Goal: Communication & Community: Answer question/provide support

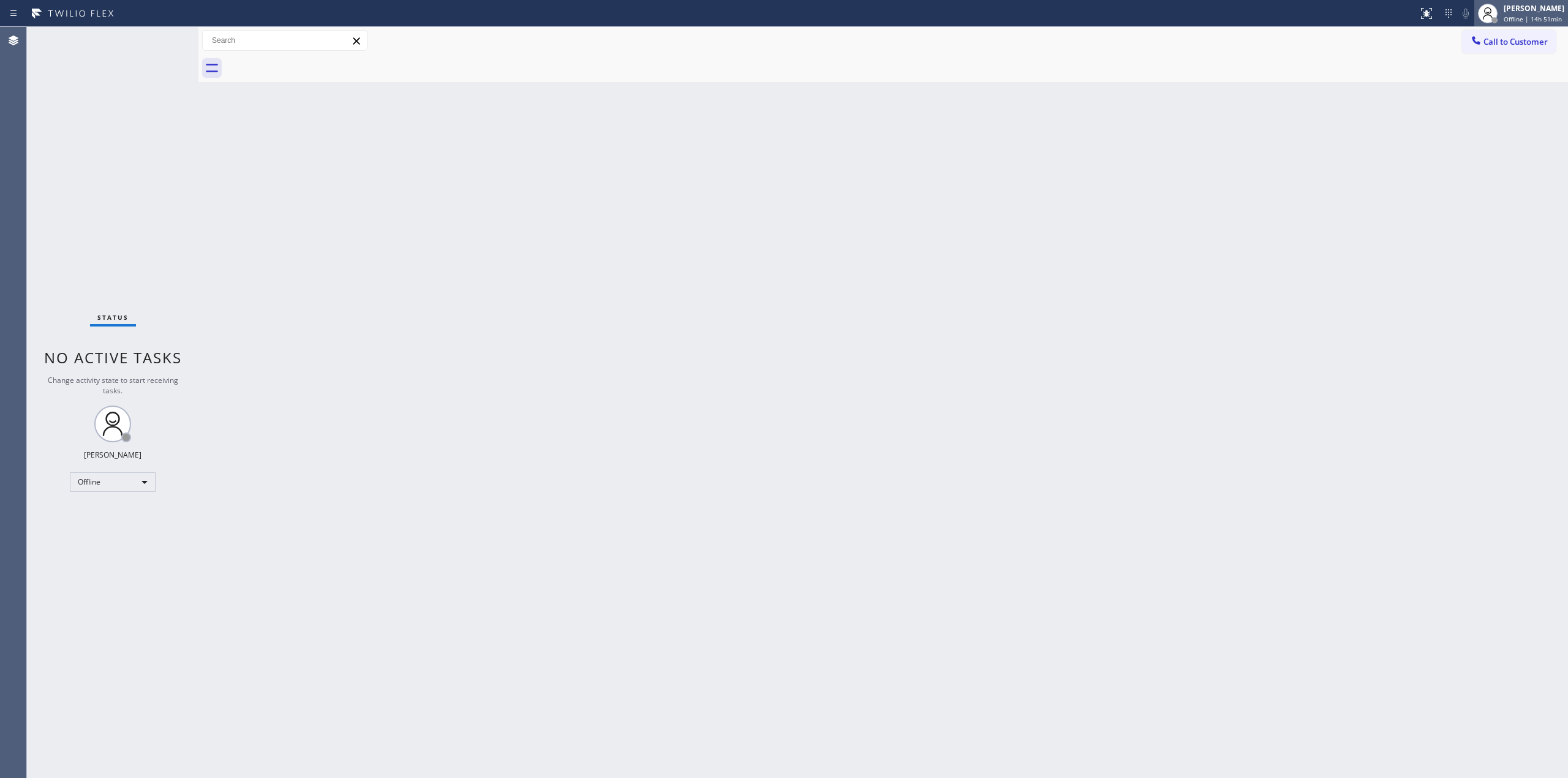
click at [1524, 19] on span "Offline | 14h 51min" at bounding box center [1533, 19] width 58 height 9
click at [1488, 77] on button "Unavailable" at bounding box center [1507, 81] width 122 height 16
click at [1460, 192] on div "Back to Dashboard Change Sender ID Customers Technicians Select a contact Outbo…" at bounding box center [883, 402] width 1369 height 751
drag, startPoint x: 1495, startPoint y: 61, endPoint x: 1502, endPoint y: 40, distance: 22.1
click at [1498, 57] on div at bounding box center [896, 68] width 1343 height 27
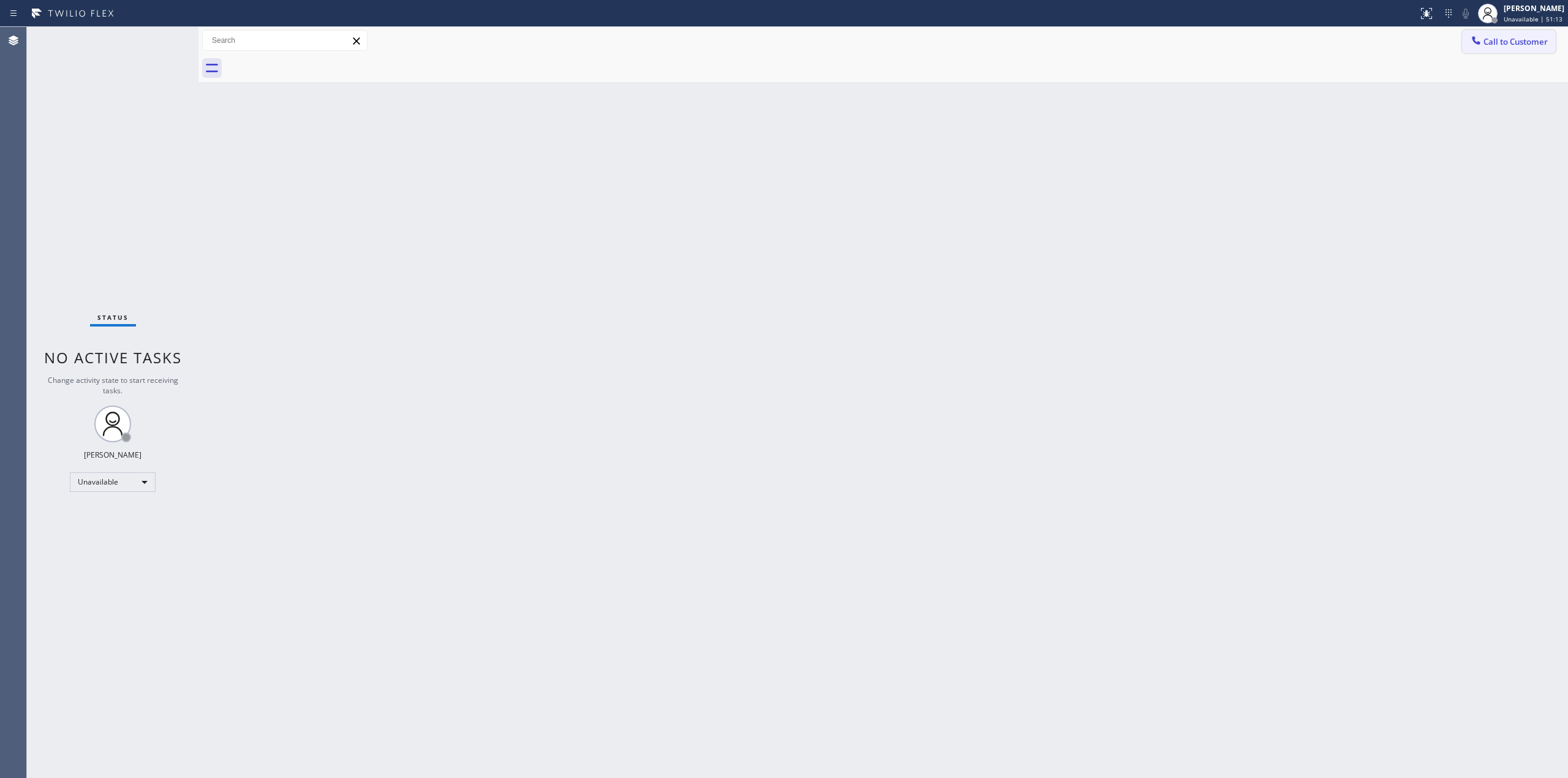
click at [1502, 40] on span "Call to Customer" at bounding box center [1516, 42] width 64 height 11
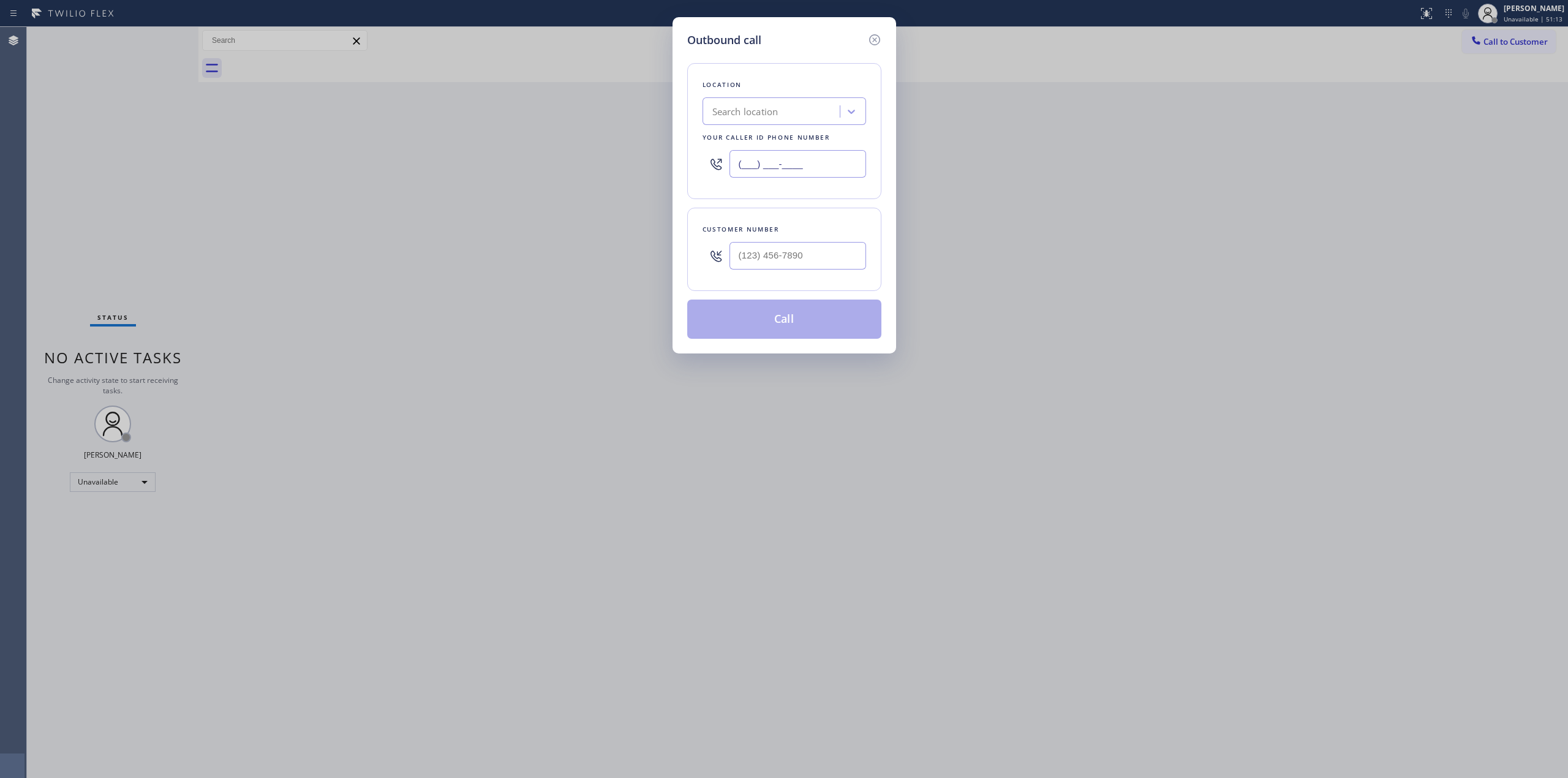
drag, startPoint x: 699, startPoint y: 151, endPoint x: 559, endPoint y: 131, distance: 141.4
click at [581, 135] on div "Outbound call Location Search location Your caller id phone number (___) ___-__…" at bounding box center [784, 389] width 1568 height 778
paste input "833) 318-0239"
type input "[PHONE_NUMBER]"
click at [873, 44] on icon at bounding box center [874, 40] width 11 height 11
